Goal: Task Accomplishment & Management: Manage account settings

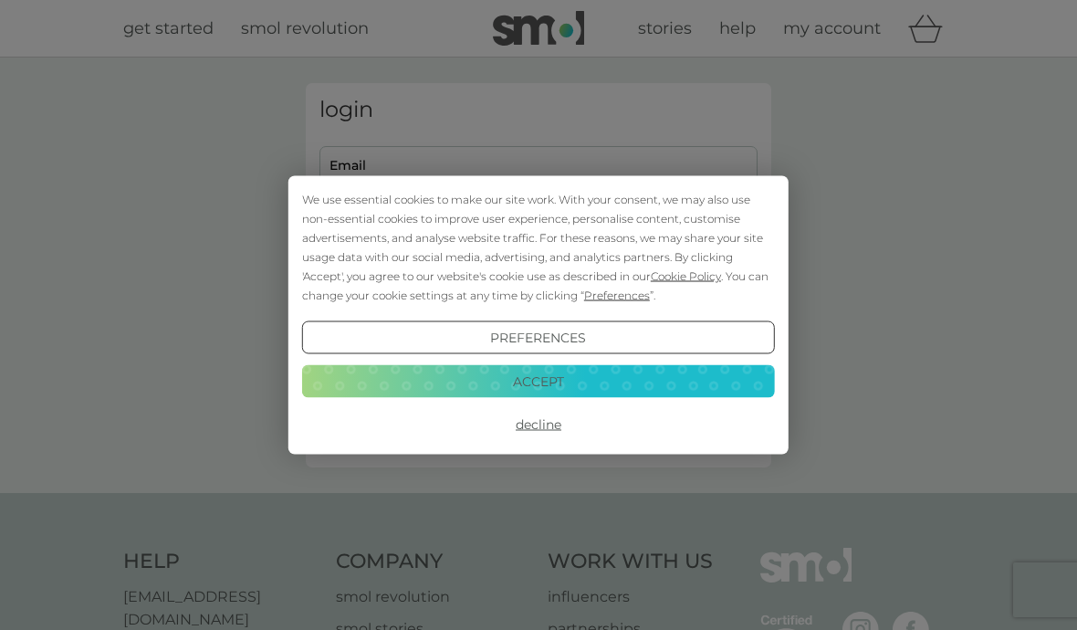
click at [645, 373] on button "Accept" at bounding box center [538, 380] width 473 height 33
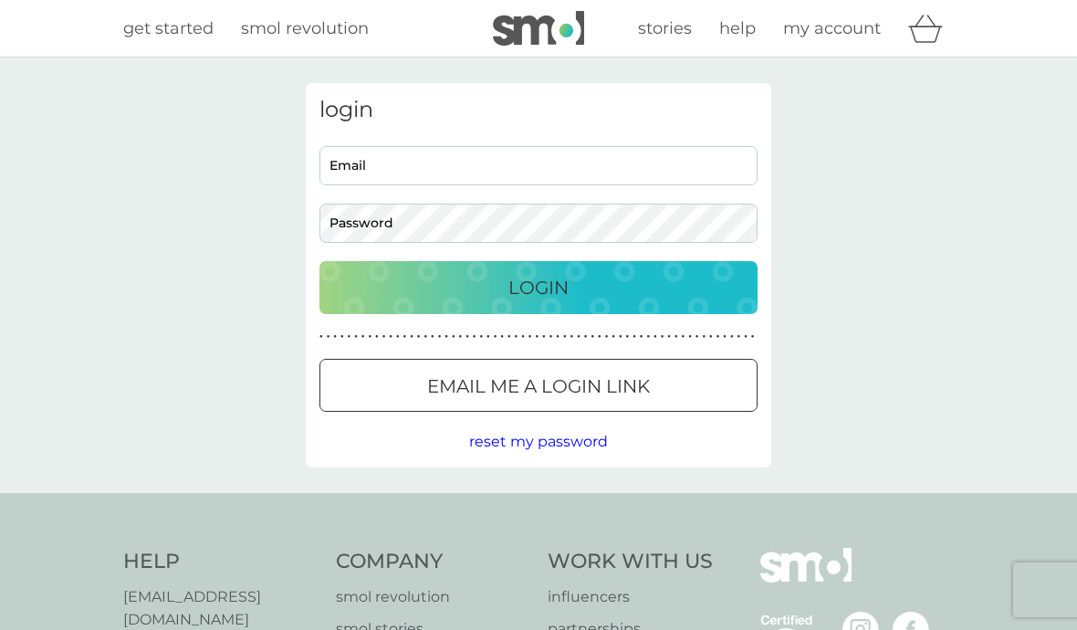
click at [580, 168] on input "Email" at bounding box center [538, 165] width 438 height 39
type input "[EMAIL_ADDRESS][DOMAIN_NAME]"
click at [538, 287] on button "Login" at bounding box center [538, 287] width 438 height 53
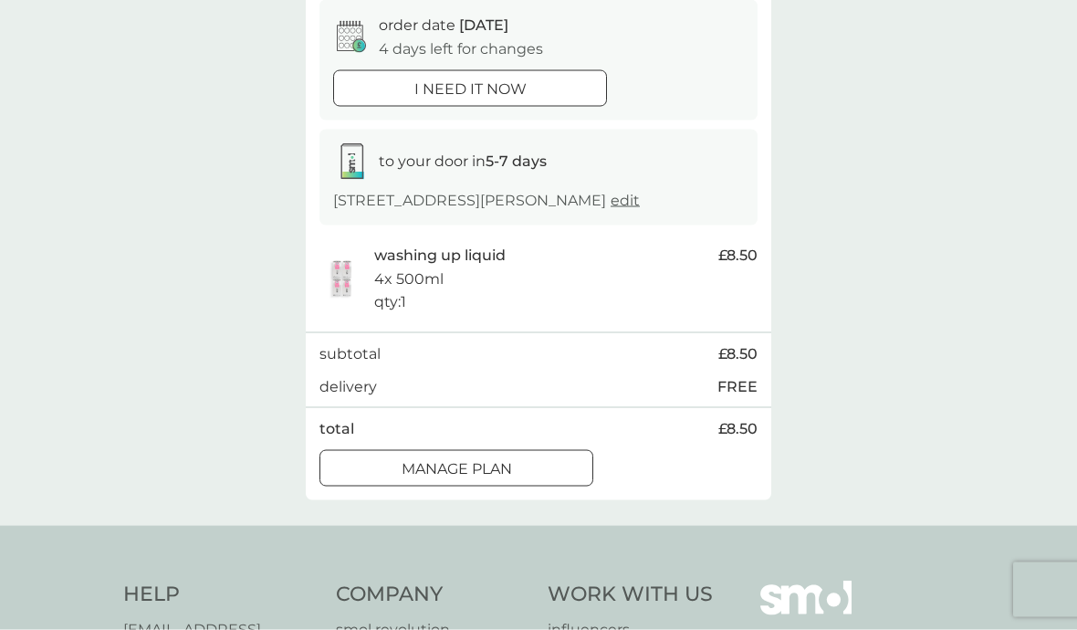
scroll to position [184, 0]
click at [558, 479] on div "Manage plan" at bounding box center [456, 467] width 272 height 24
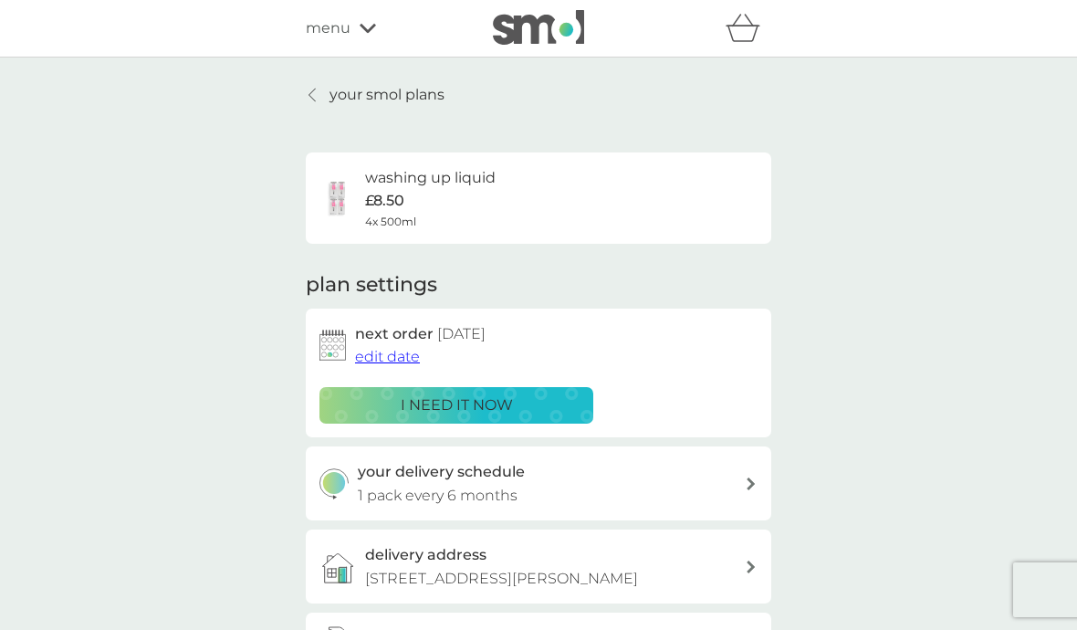
click at [394, 361] on span "edit date" at bounding box center [387, 356] width 65 height 17
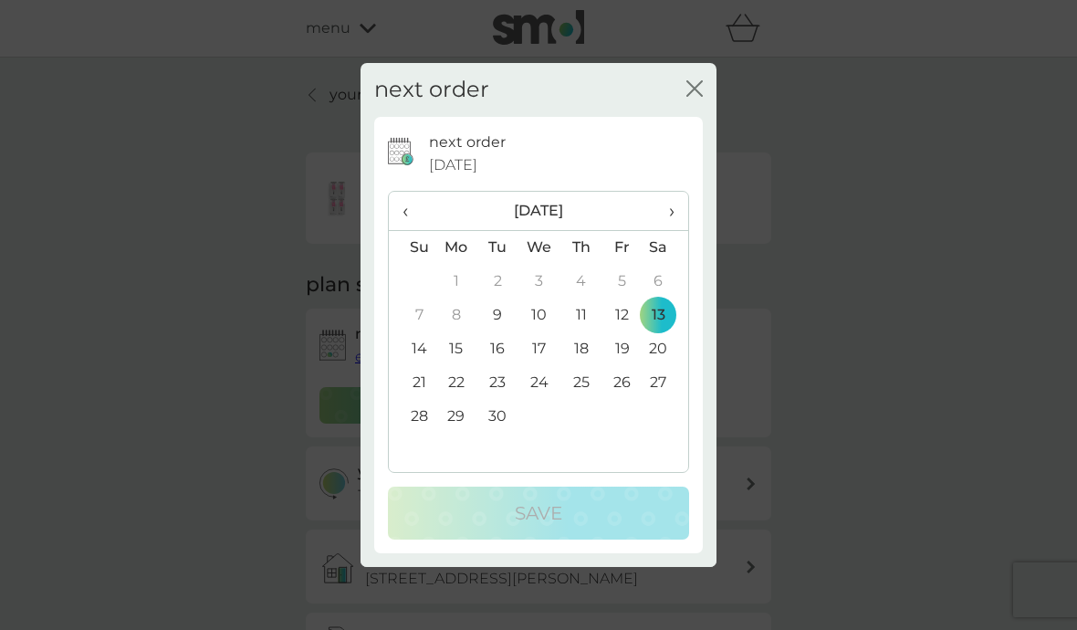
click at [662, 230] on span "›" at bounding box center [665, 211] width 18 height 38
click at [683, 117] on div "next order close" at bounding box center [538, 90] width 356 height 54
click at [693, 96] on icon "close" at bounding box center [690, 88] width 7 height 15
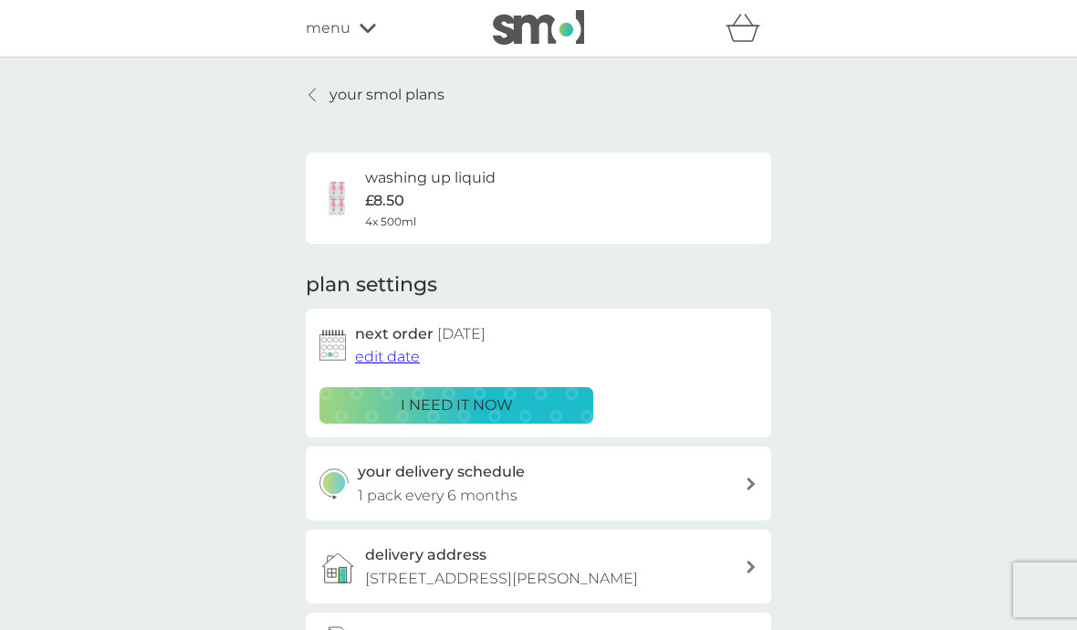
click at [367, 17] on div "menu" at bounding box center [383, 28] width 155 height 24
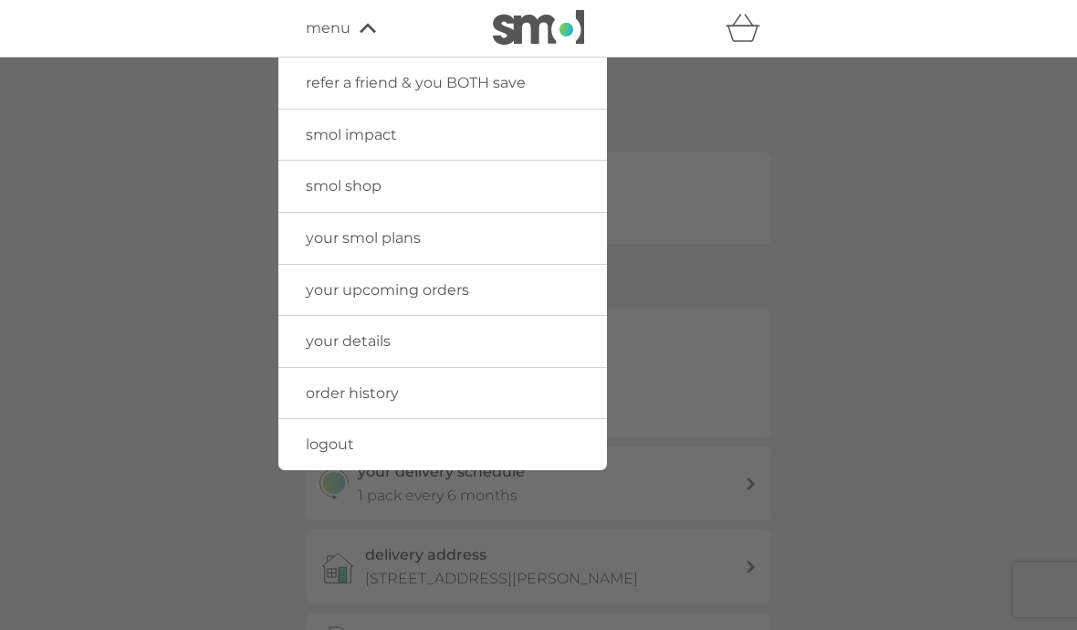
click at [560, 334] on link "your details" at bounding box center [442, 341] width 329 height 51
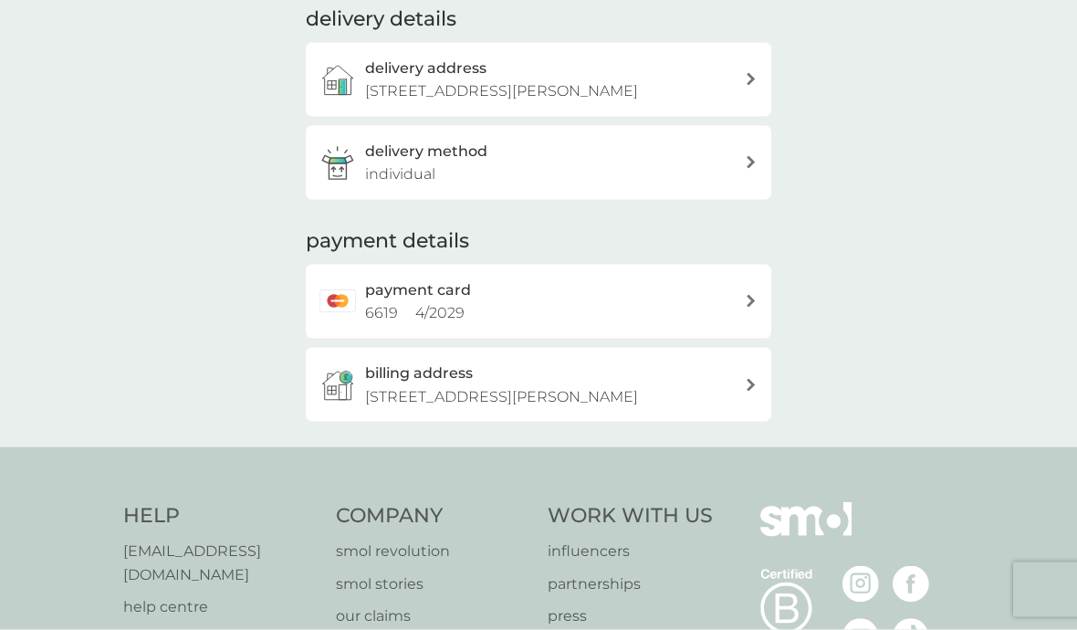
scroll to position [272, 0]
click at [743, 297] on div "payment card 6619 4 / 2029" at bounding box center [555, 300] width 380 height 47
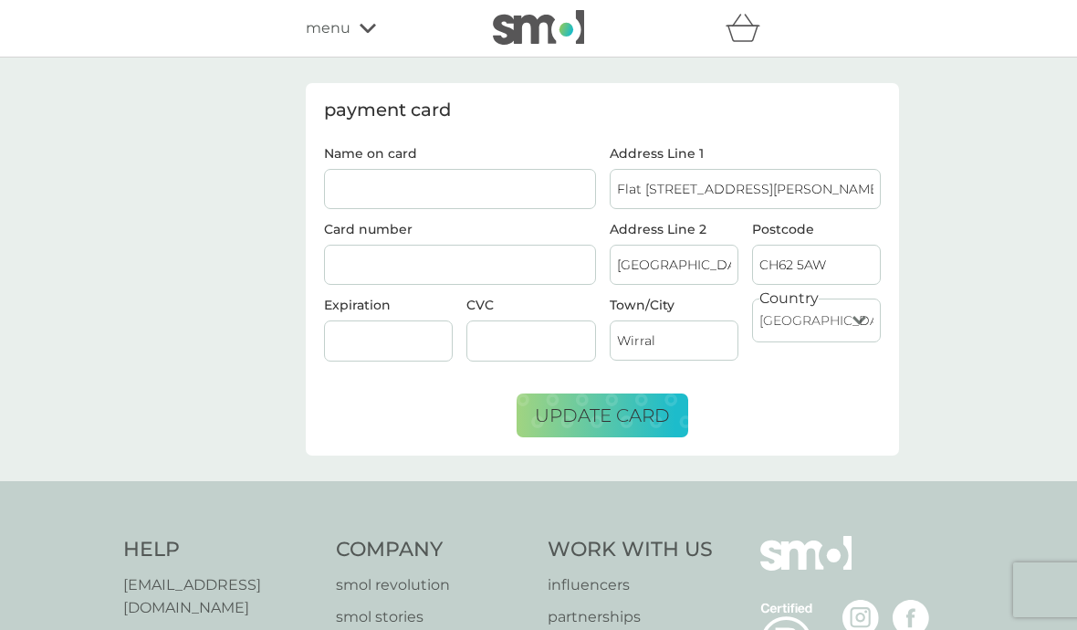
click at [993, 384] on div "payment card Name on card Card number Expiration CVC Address Line [GEOGRAPHIC_D…" at bounding box center [538, 268] width 1077 height 423
